Goal: Find specific page/section: Find specific page/section

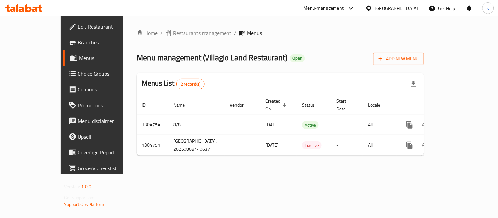
click at [404, 12] on div "Kuwait" at bounding box center [391, 8] width 63 height 16
click at [407, 10] on div "Kuwait" at bounding box center [396, 8] width 43 height 7
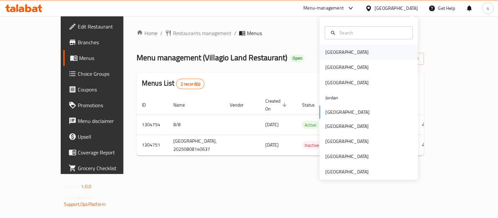
click at [337, 52] on div "Bahrain" at bounding box center [347, 52] width 54 height 15
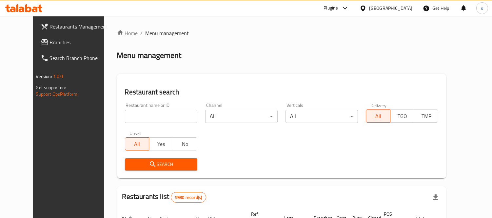
click at [50, 43] on span "Branches" at bounding box center [80, 42] width 60 height 8
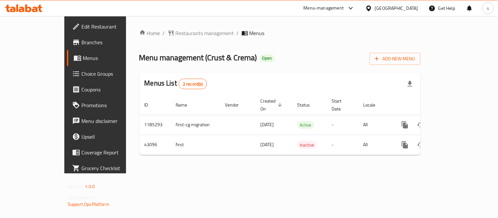
click at [375, 8] on div at bounding box center [370, 8] width 10 height 7
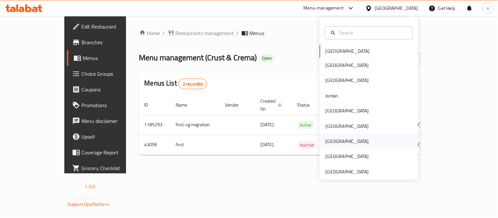
click at [329, 139] on div "[GEOGRAPHIC_DATA]" at bounding box center [346, 141] width 43 height 7
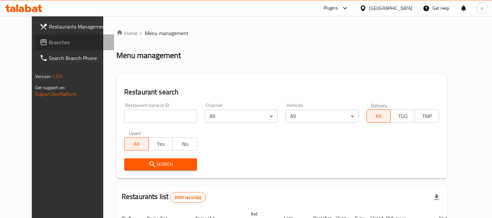
click at [49, 45] on span "Branches" at bounding box center [79, 42] width 60 height 8
